Goal: Transaction & Acquisition: Purchase product/service

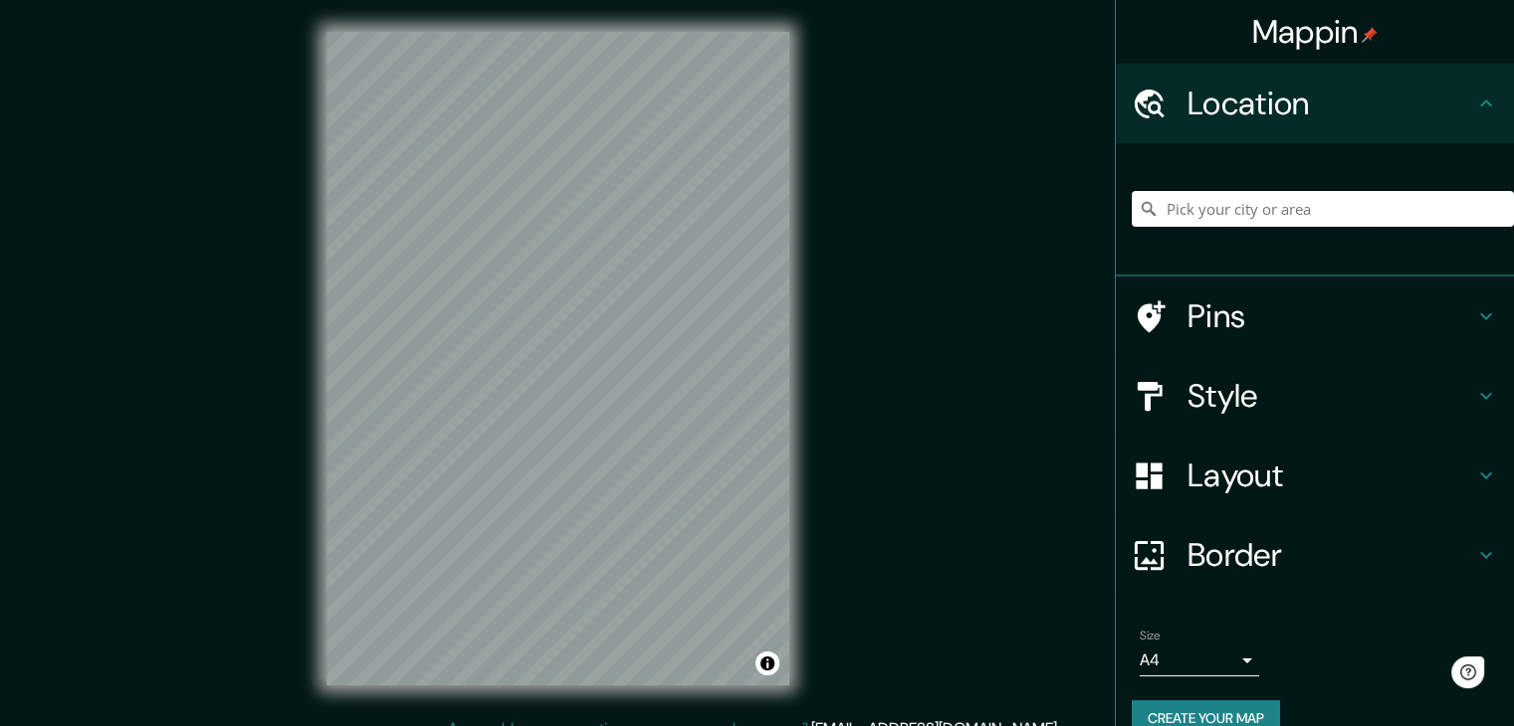
click at [1183, 220] on input "Pick your city or area" at bounding box center [1322, 209] width 382 height 36
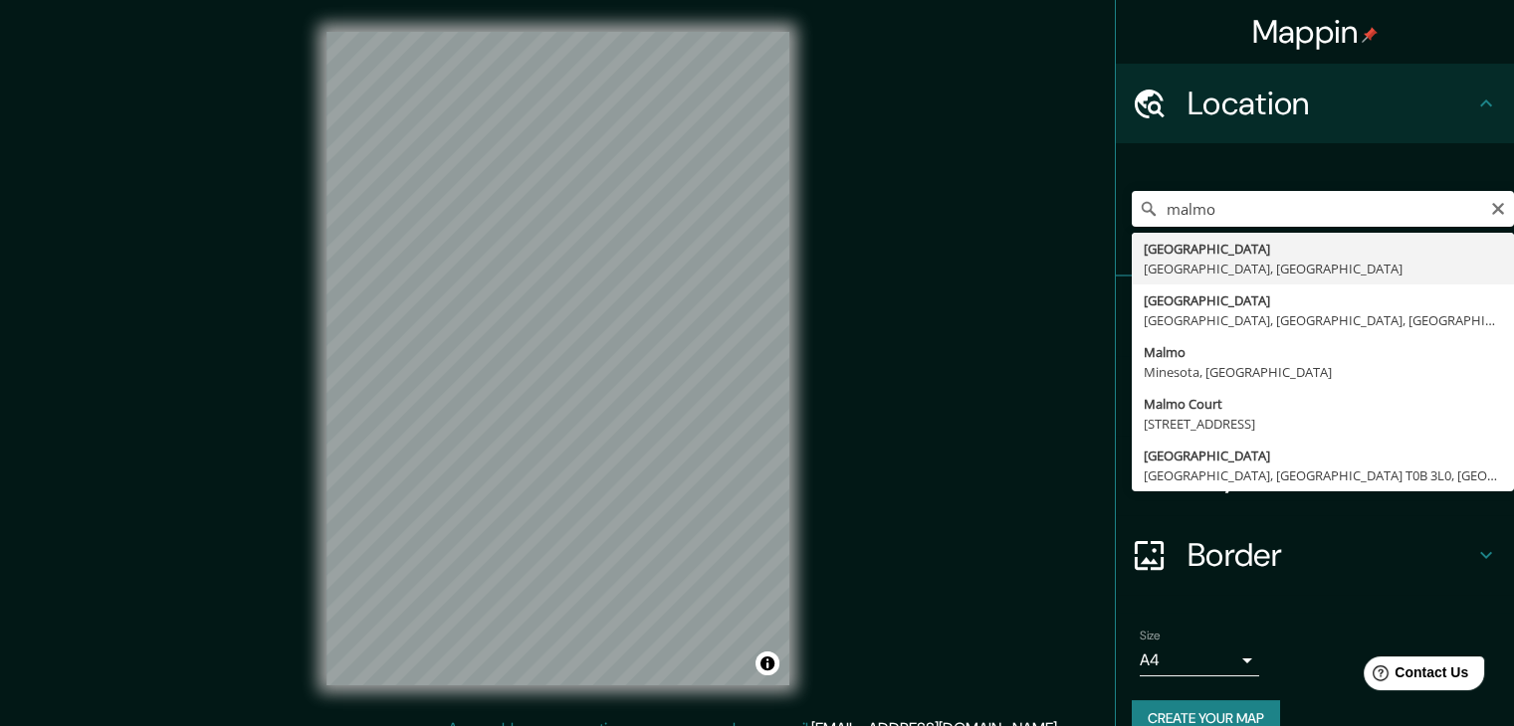
type input "[GEOGRAPHIC_DATA], [GEOGRAPHIC_DATA], [GEOGRAPHIC_DATA]"
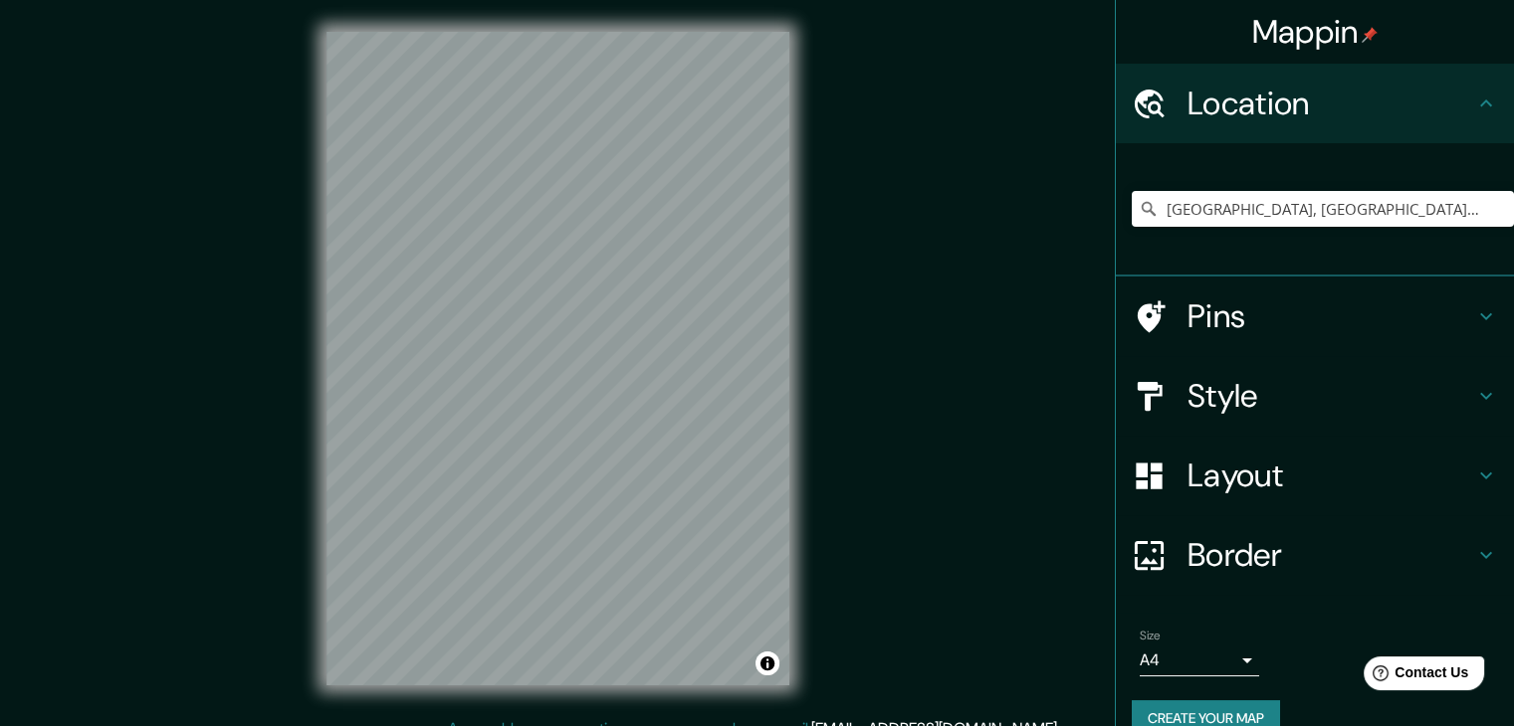
click at [1230, 399] on h4 "Style" at bounding box center [1330, 396] width 287 height 40
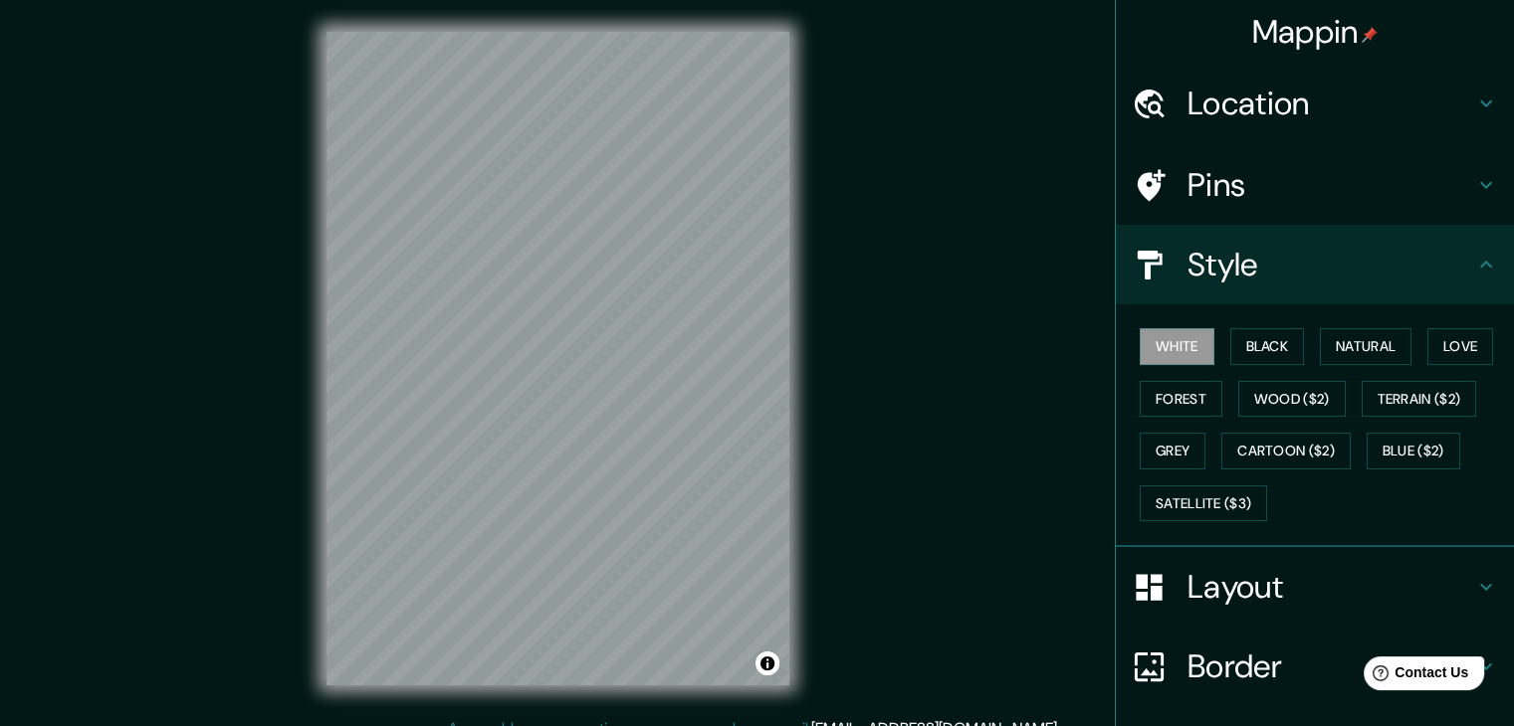
click at [1284, 286] on div "Style" at bounding box center [1315, 265] width 398 height 80
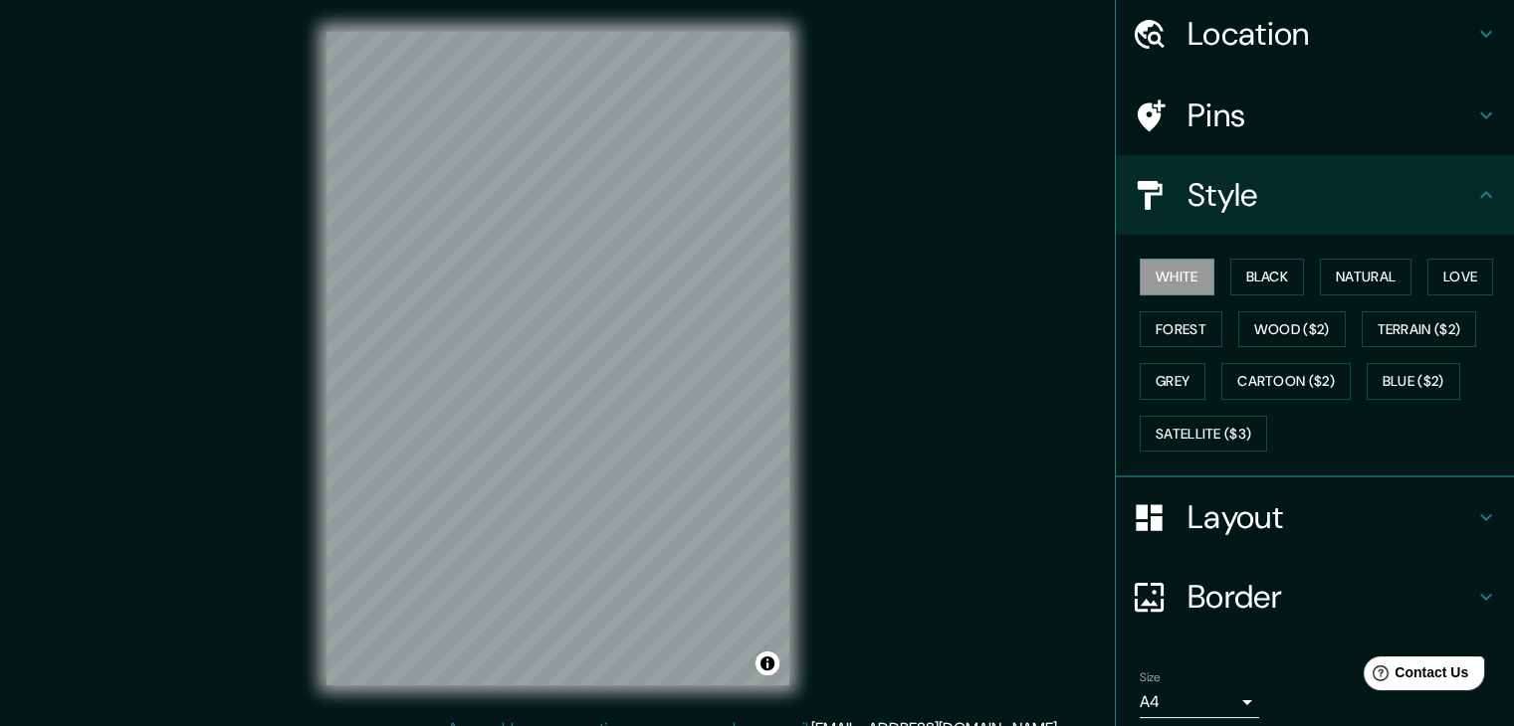
scroll to position [143, 0]
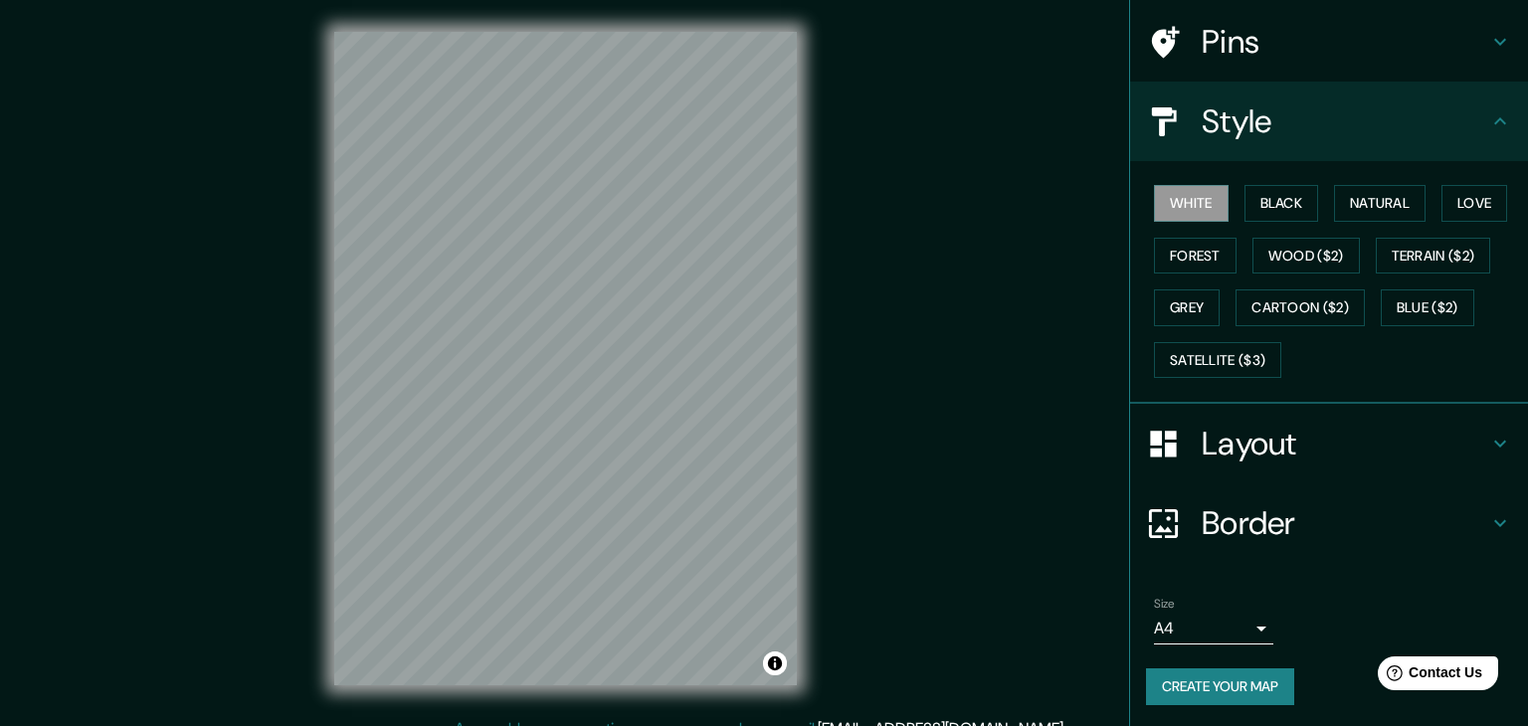
click at [1204, 634] on body "Mappin Location [GEOGRAPHIC_DATA], [GEOGRAPHIC_DATA], [GEOGRAPHIC_DATA] Pins St…" at bounding box center [764, 363] width 1528 height 726
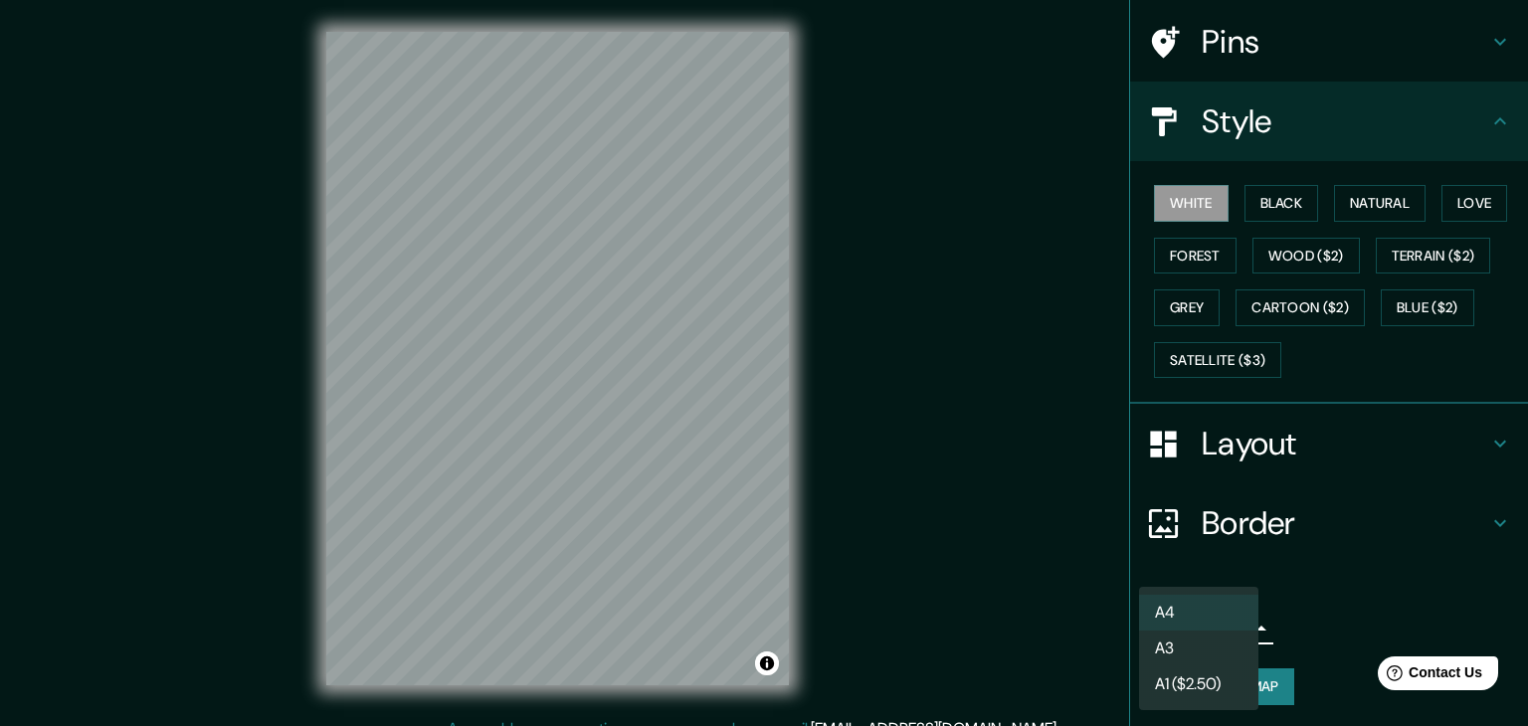
click at [1191, 653] on li "A3" at bounding box center [1198, 649] width 119 height 36
type input "a4"
click at [1210, 624] on body "Mappin Location [GEOGRAPHIC_DATA], [GEOGRAPHIC_DATA], [GEOGRAPHIC_DATA] Pins St…" at bounding box center [764, 363] width 1528 height 726
click at [1203, 649] on li "A3" at bounding box center [1198, 649] width 119 height 36
click at [1222, 622] on body "Mappin Location [GEOGRAPHIC_DATA], [GEOGRAPHIC_DATA], [GEOGRAPHIC_DATA] Pins St…" at bounding box center [764, 363] width 1528 height 726
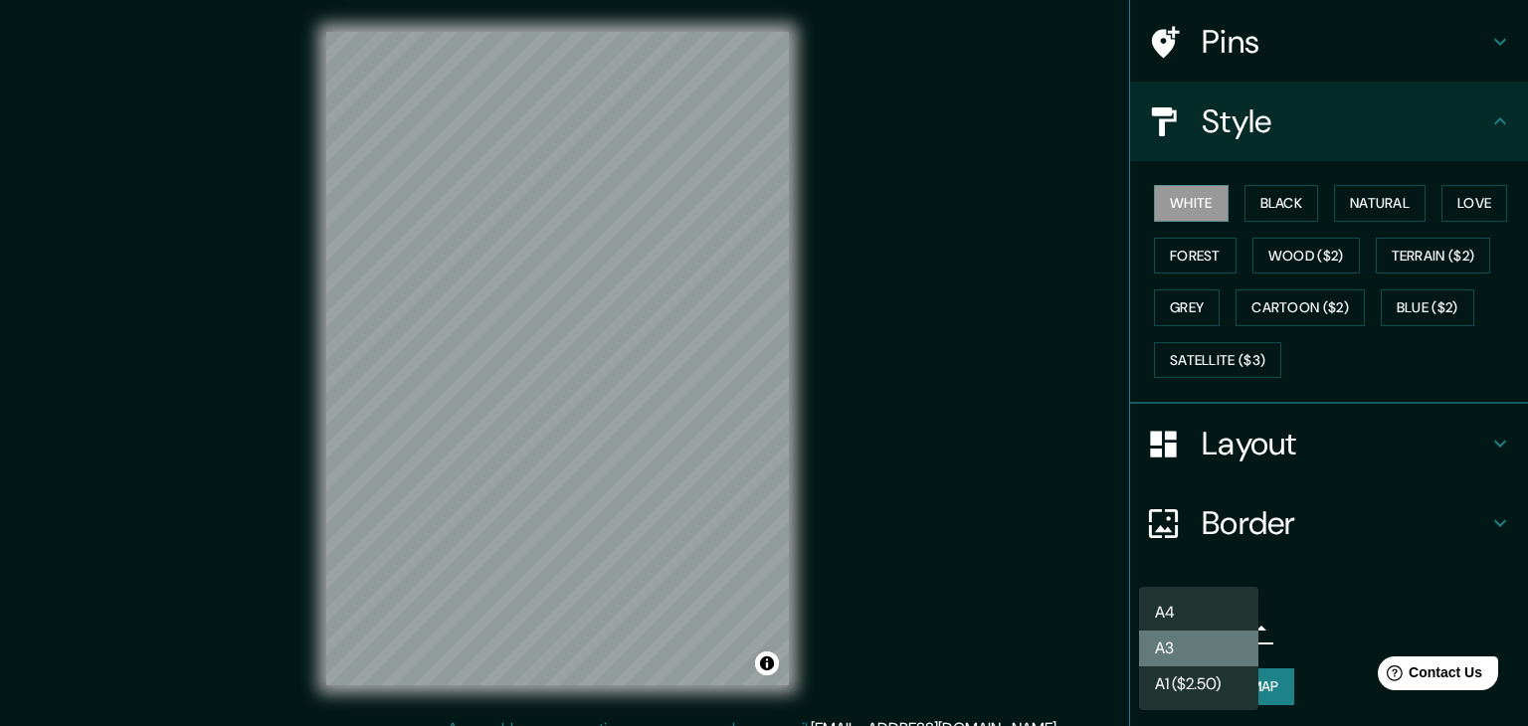
click at [1213, 644] on li "A3" at bounding box center [1198, 649] width 119 height 36
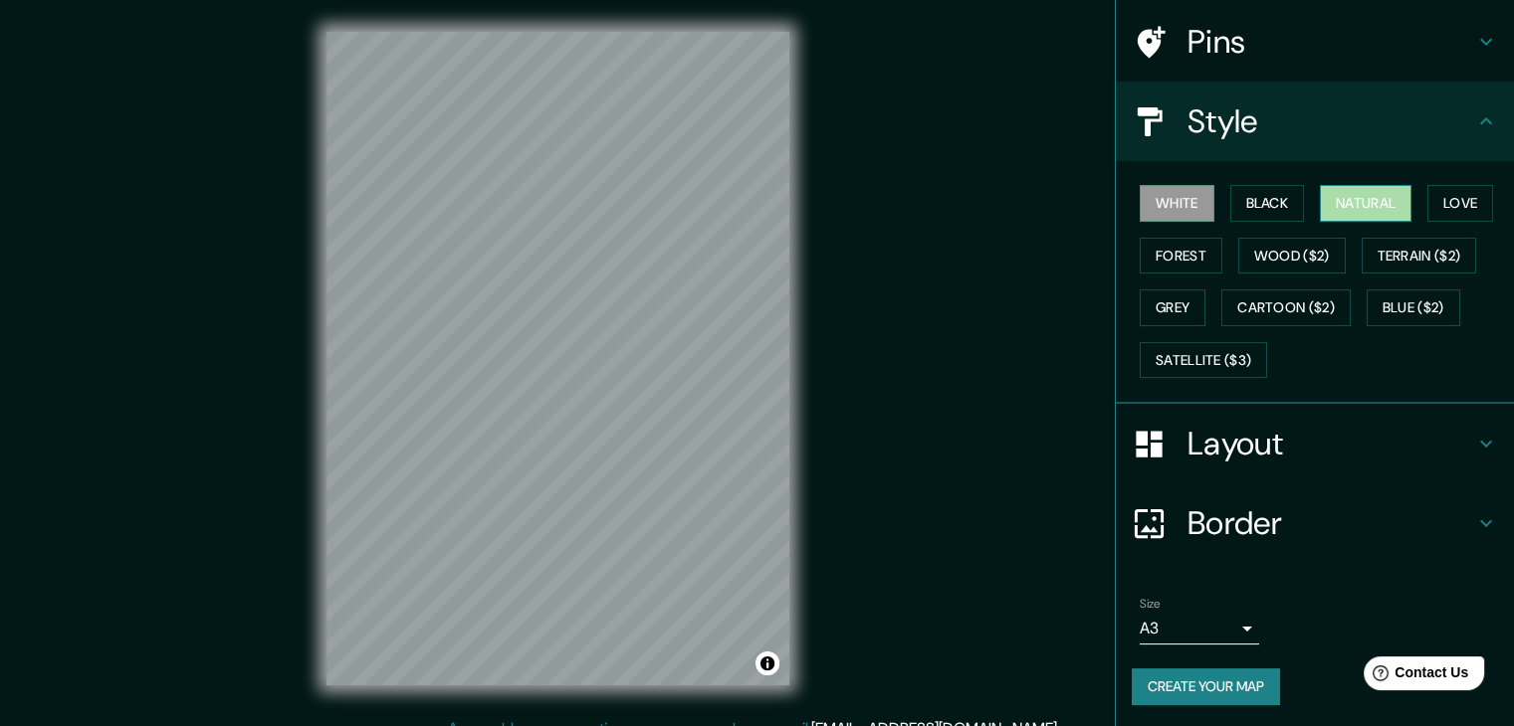
click at [1388, 194] on button "Natural" at bounding box center [1366, 203] width 92 height 37
click at [1163, 305] on button "Grey" at bounding box center [1172, 308] width 66 height 37
click at [1368, 201] on button "Natural" at bounding box center [1366, 203] width 92 height 37
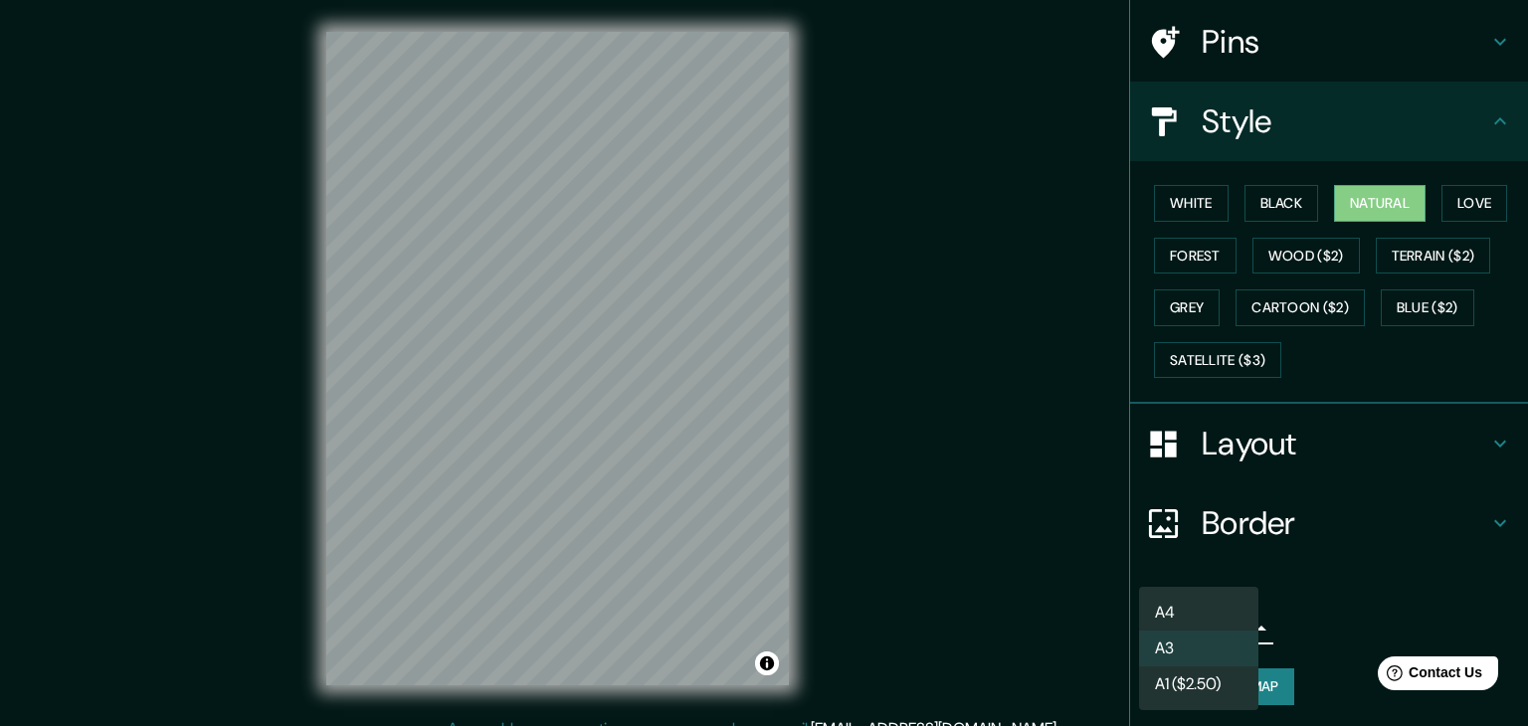
click at [1199, 620] on body "Mappin Location [GEOGRAPHIC_DATA], [GEOGRAPHIC_DATA], [GEOGRAPHIC_DATA] Pins St…" at bounding box center [764, 363] width 1528 height 726
click at [1279, 432] on div at bounding box center [764, 363] width 1528 height 726
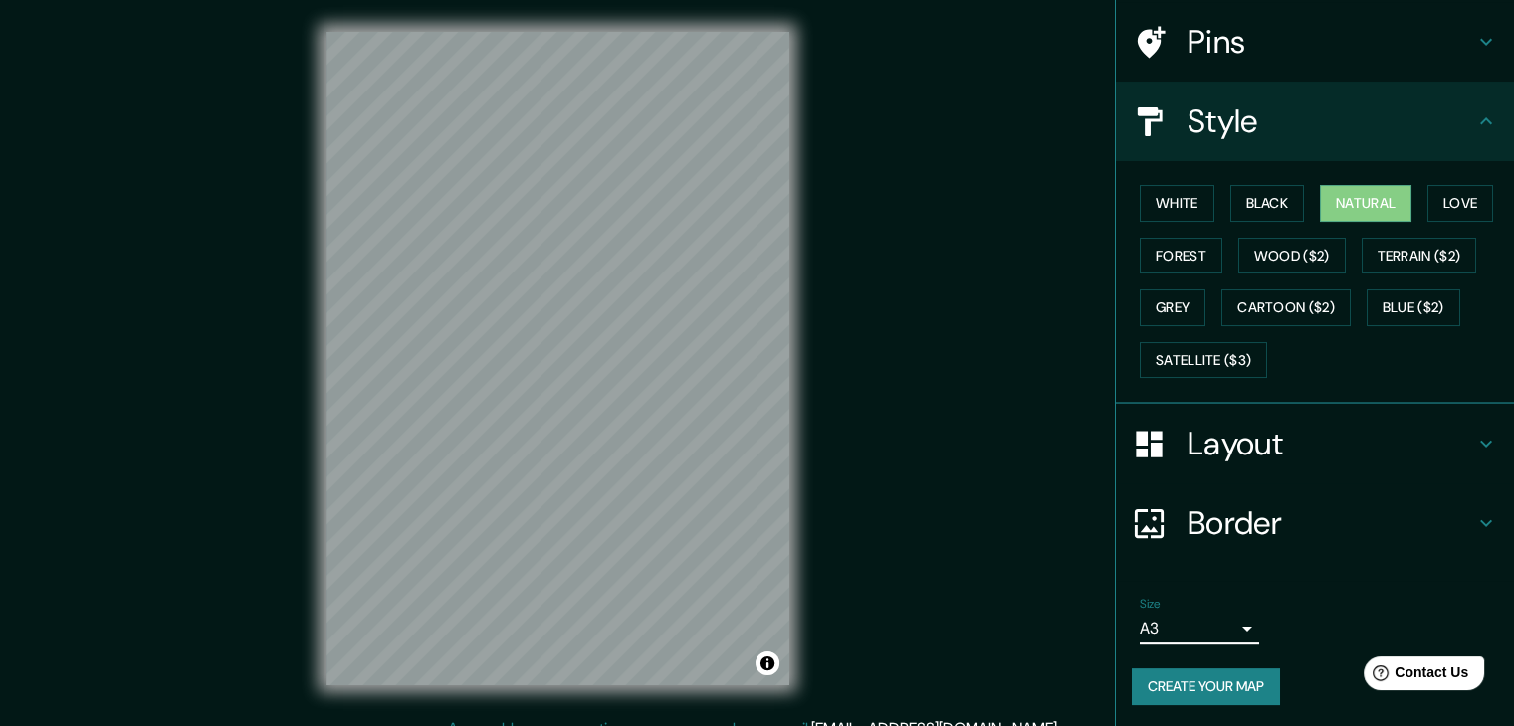
click at [1261, 526] on h4 "Border" at bounding box center [1330, 524] width 287 height 40
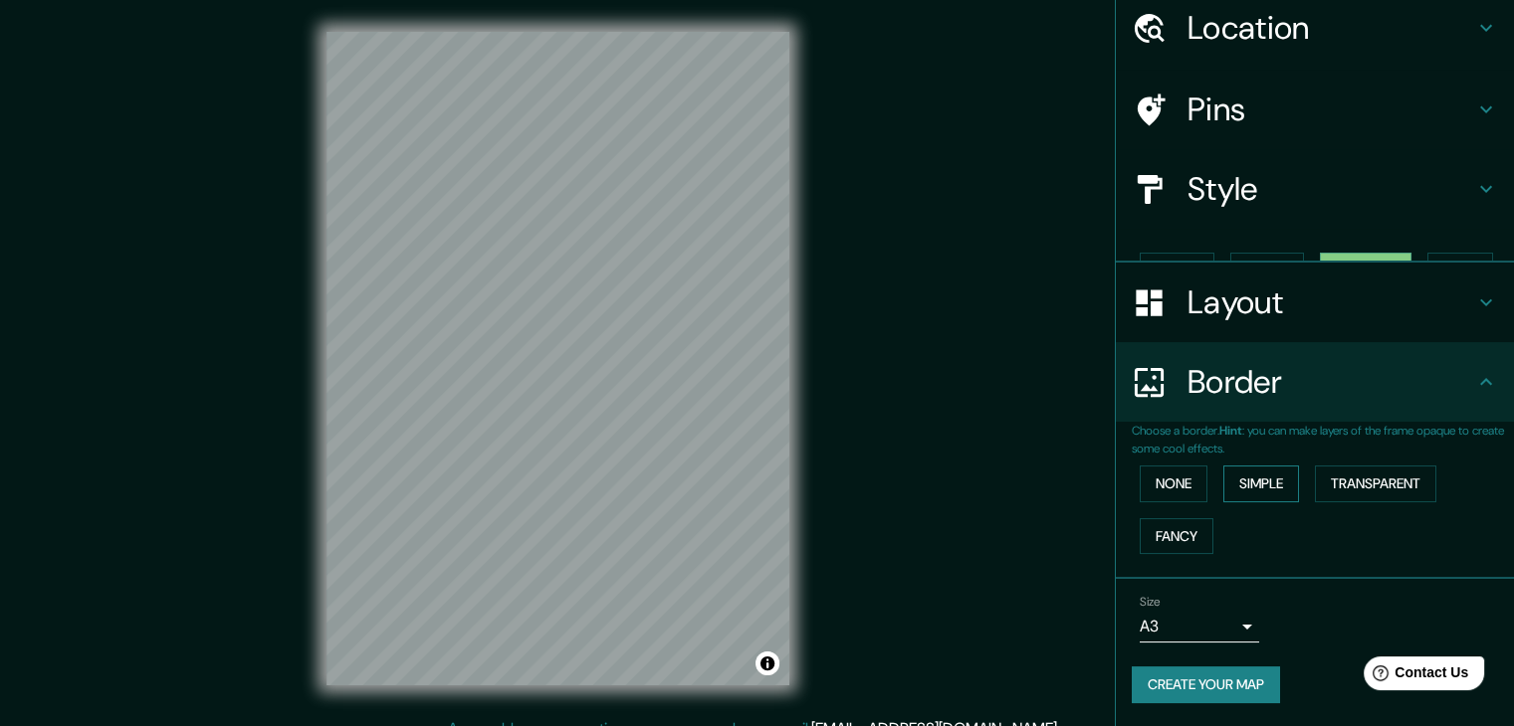
scroll to position [42, 0]
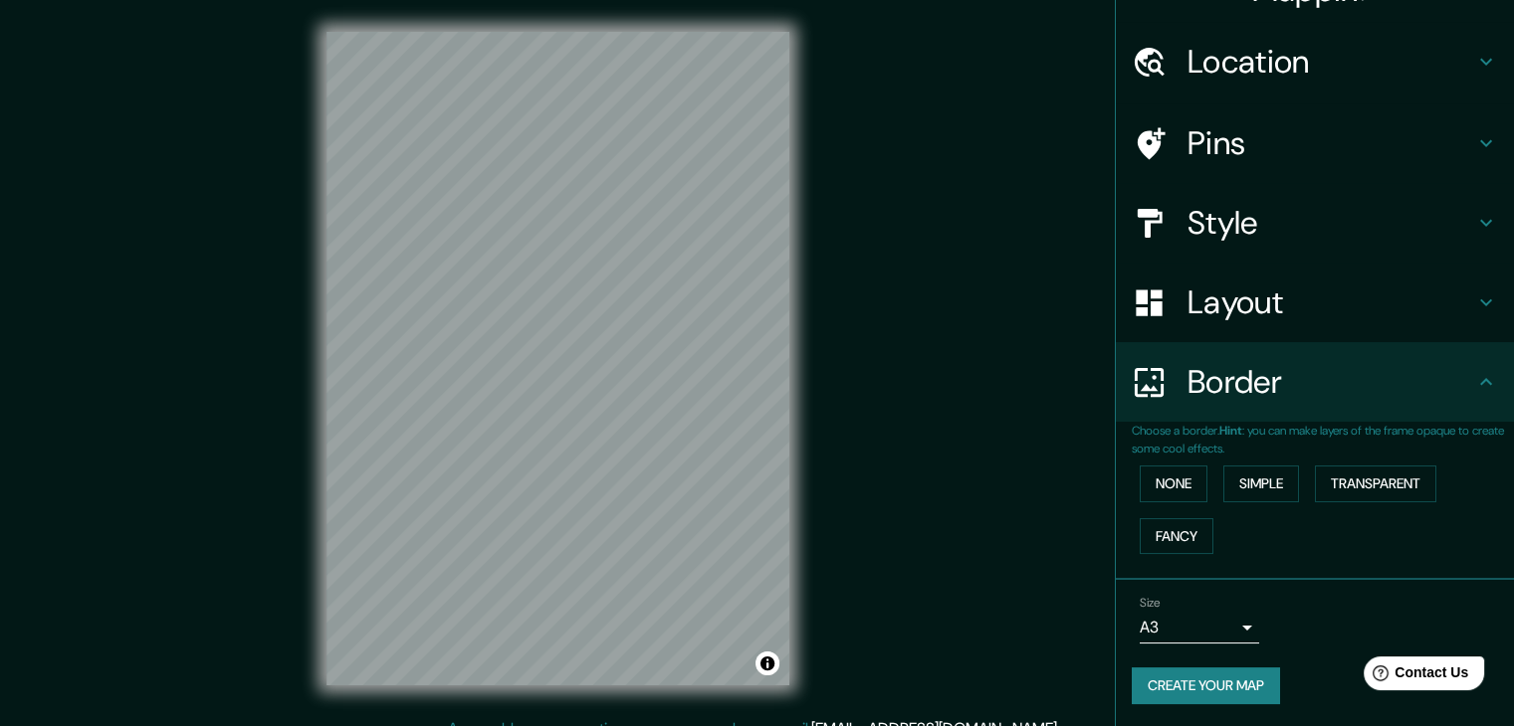
click at [1234, 342] on div "Border" at bounding box center [1315, 382] width 398 height 80
click at [1231, 329] on div "Layout" at bounding box center [1315, 303] width 398 height 80
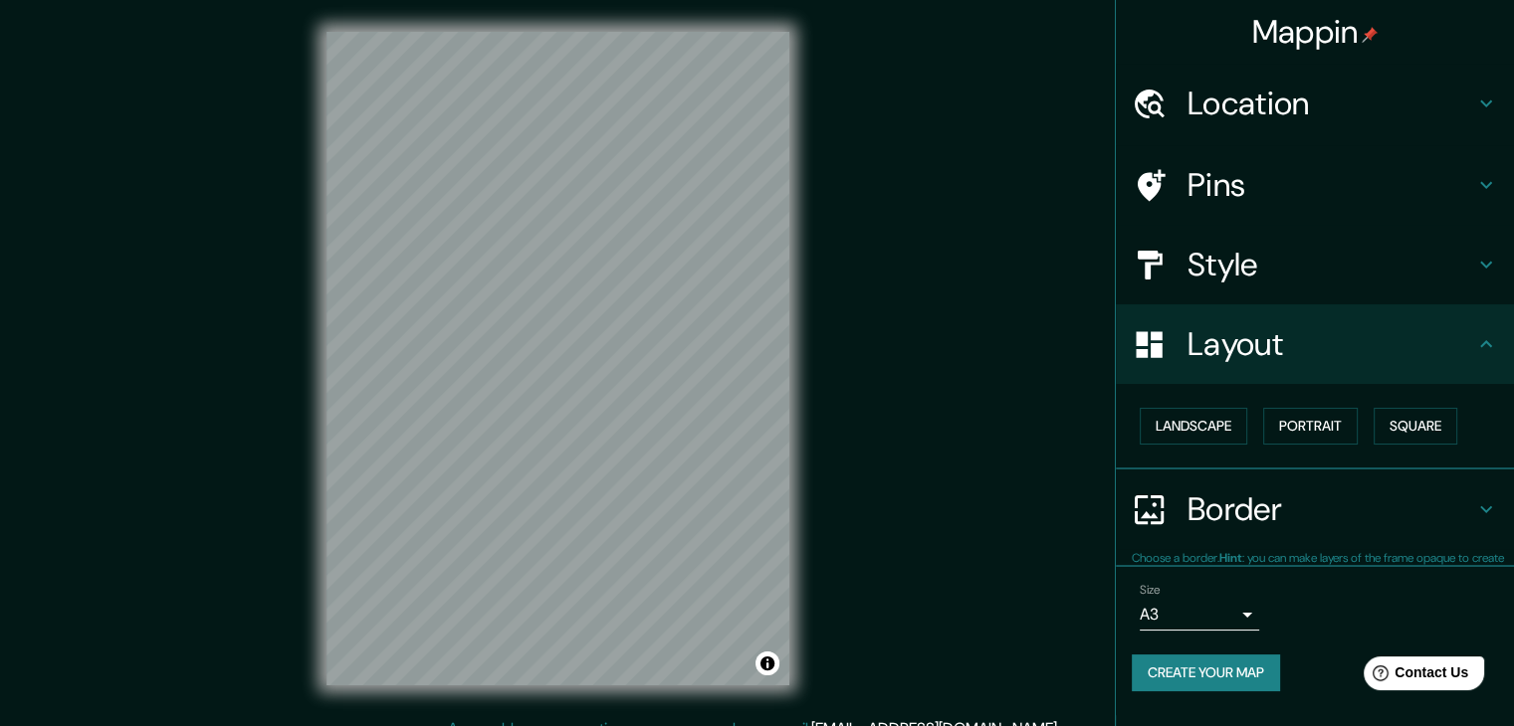
scroll to position [0, 0]
click at [1417, 417] on button "Square" at bounding box center [1415, 426] width 84 height 37
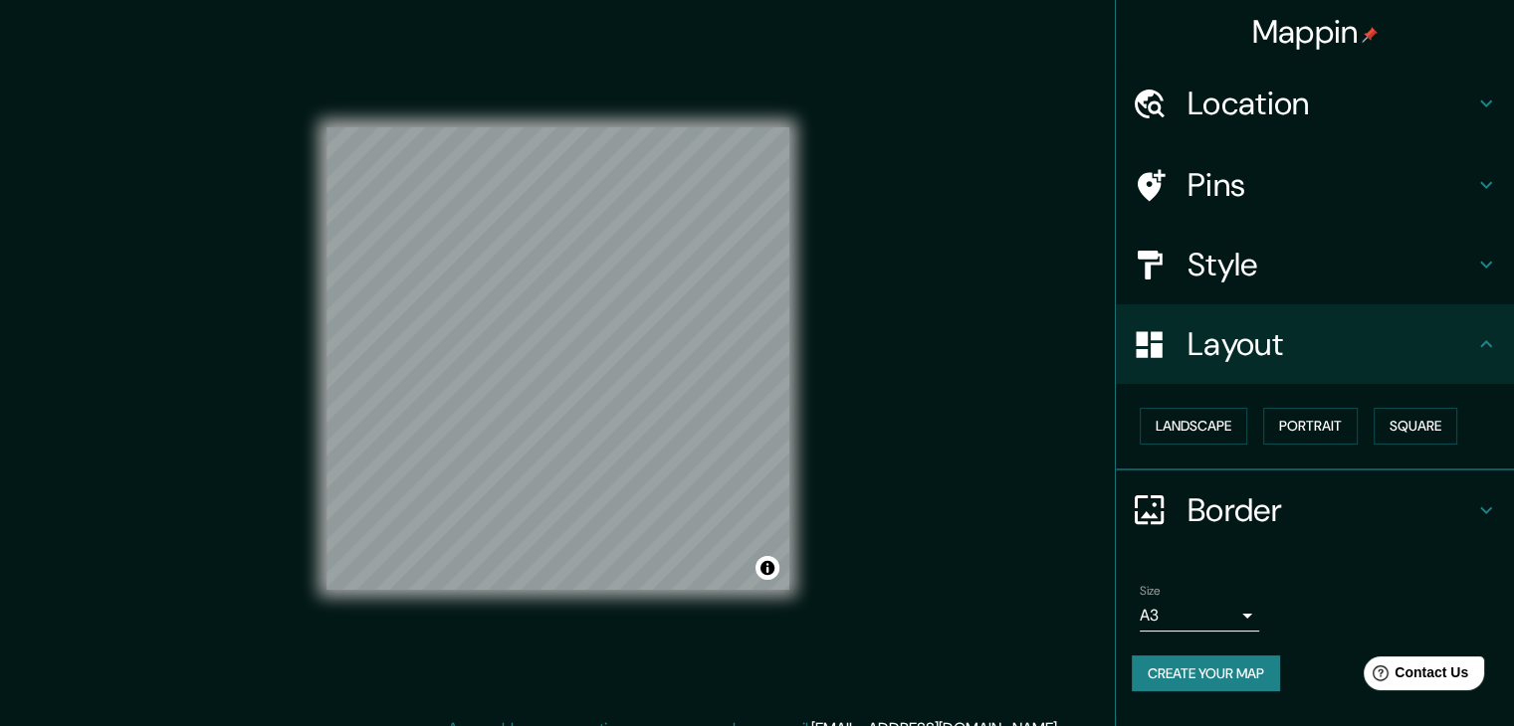
click at [1228, 667] on button "Create your map" at bounding box center [1205, 674] width 148 height 37
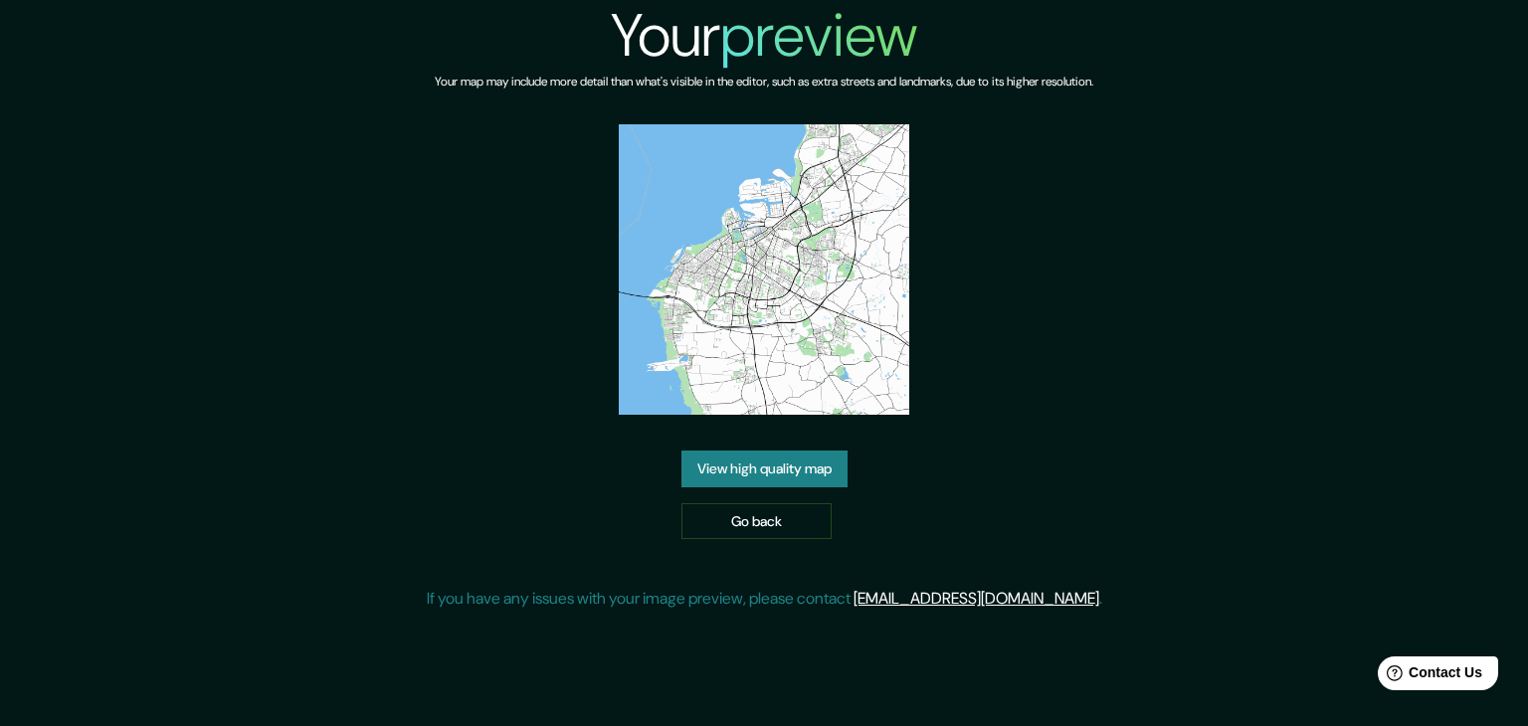
click at [834, 463] on link "View high quality map" at bounding box center [765, 469] width 166 height 37
